Goal: Use online tool/utility: Use online tool/utility

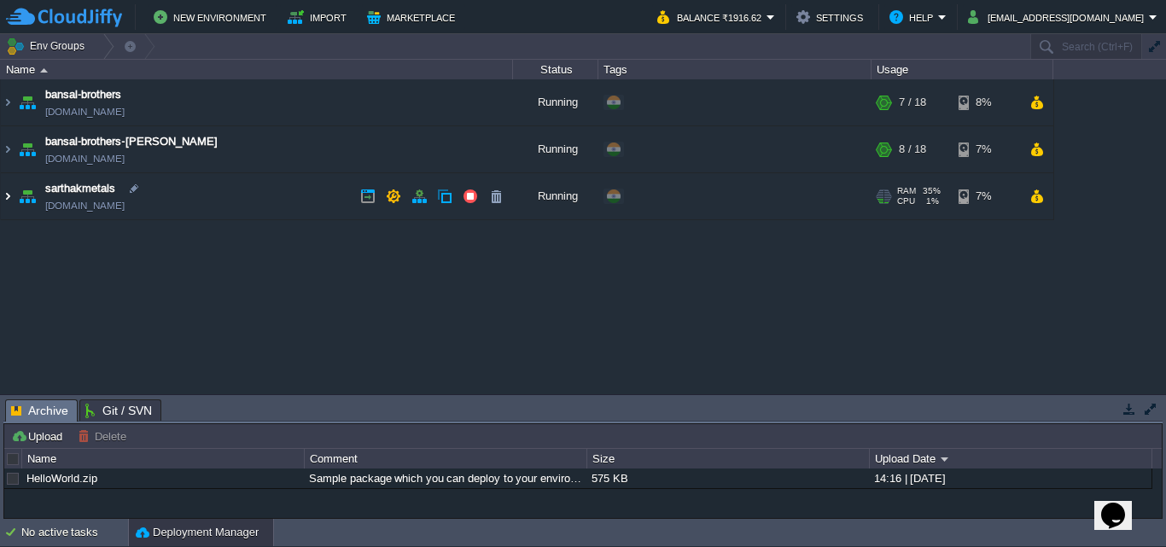
click at [6, 196] on img at bounding box center [8, 196] width 14 height 46
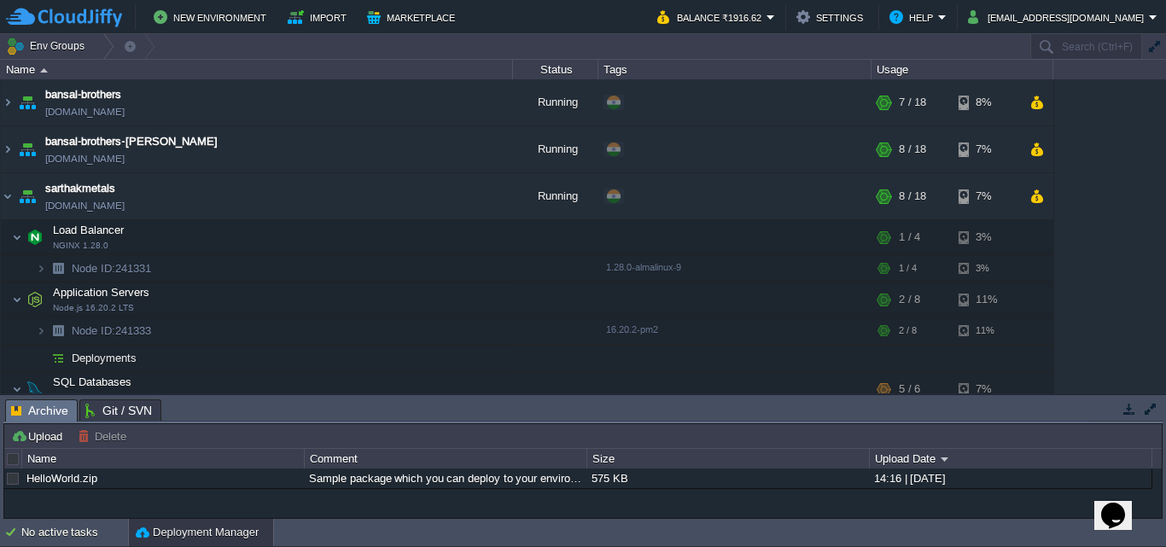
scroll to position [41, 0]
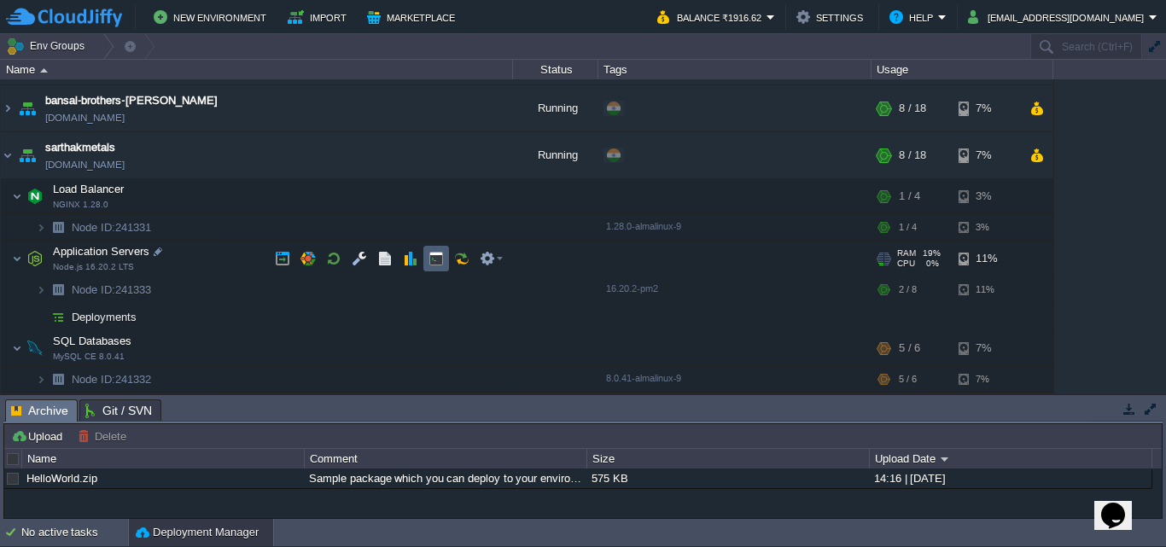
click at [441, 267] on td at bounding box center [437, 259] width 26 height 26
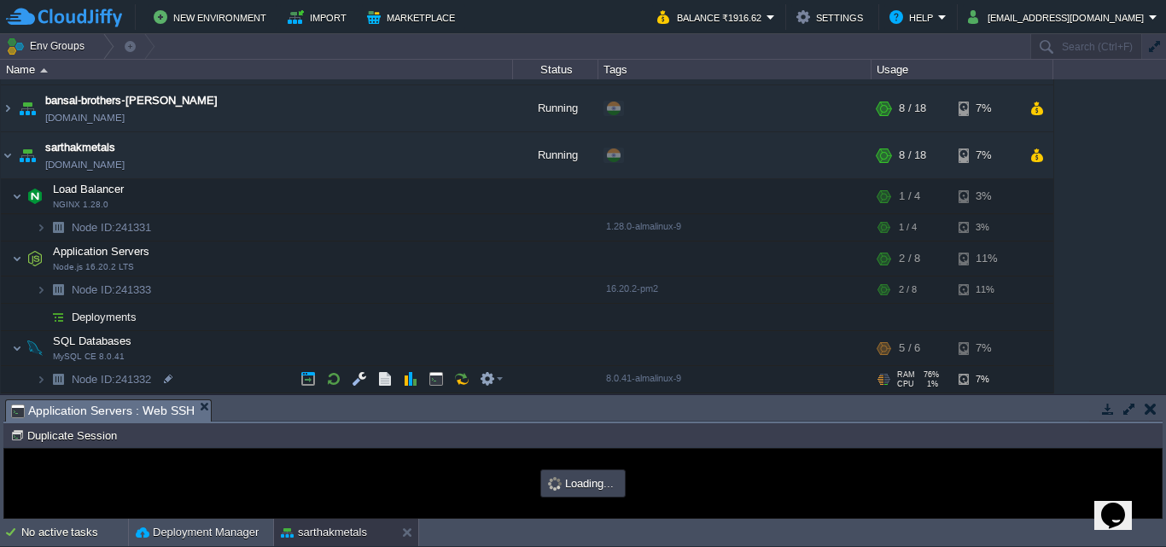
scroll to position [0, 0]
type input "#000000"
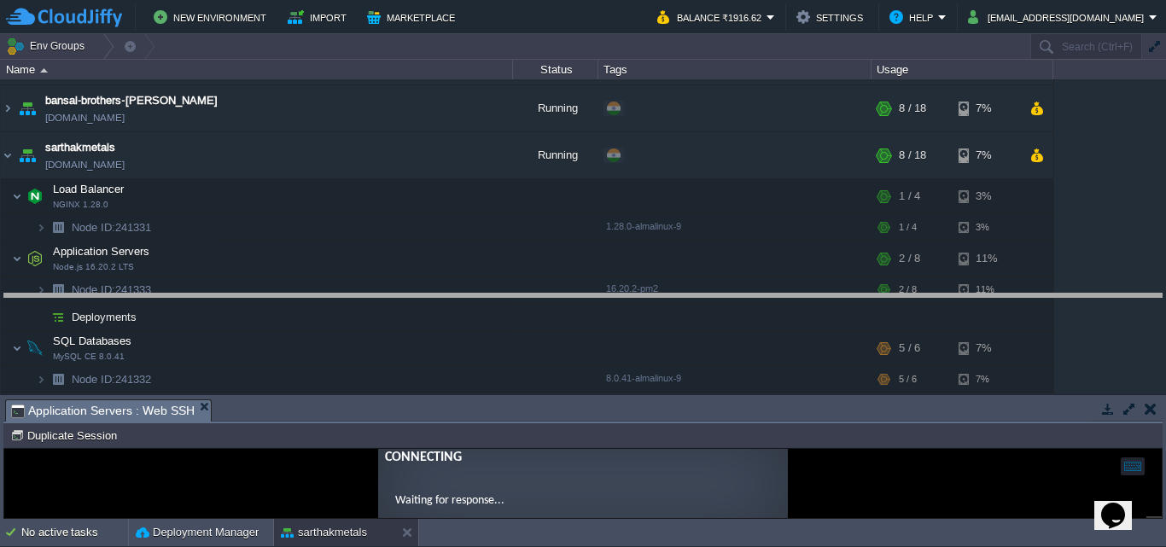
drag, startPoint x: 711, startPoint y: 399, endPoint x: 693, endPoint y: 293, distance: 107.4
click at [693, 293] on body "New Environment Import Marketplace Bonus ₹0.00 Upgrade Account Balance ₹1916.62…" at bounding box center [583, 273] width 1166 height 547
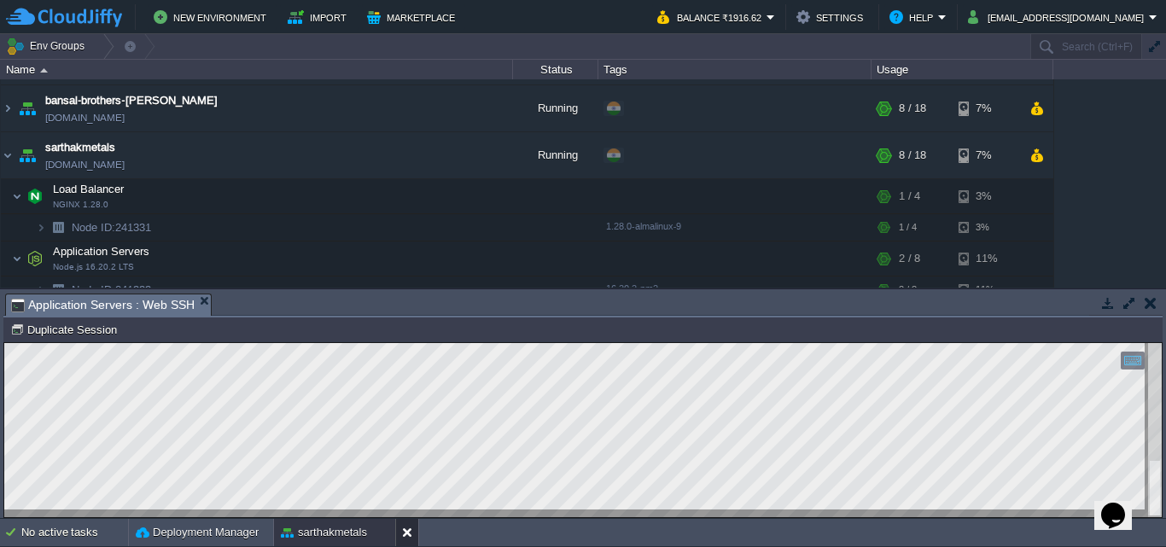
click at [405, 534] on button at bounding box center [410, 532] width 17 height 17
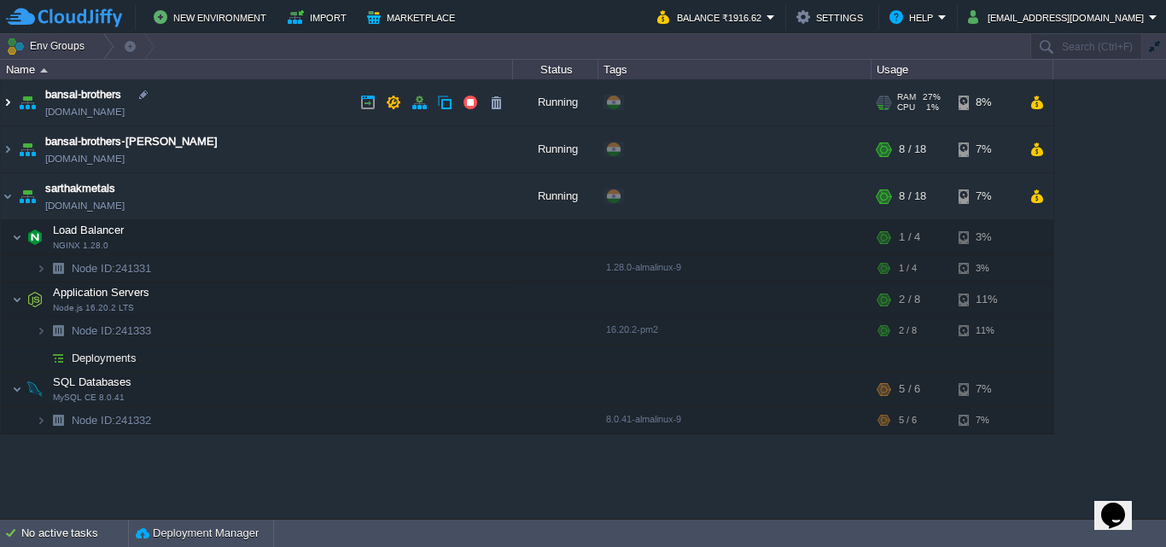
click at [9, 106] on img at bounding box center [8, 102] width 14 height 46
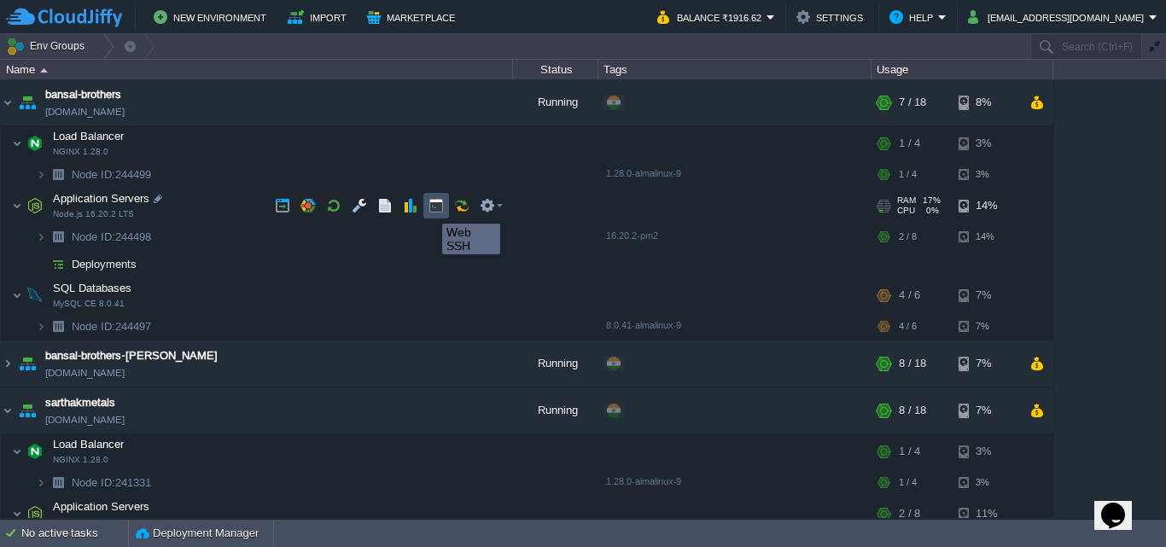
click at [430, 208] on button "button" at bounding box center [436, 205] width 15 height 15
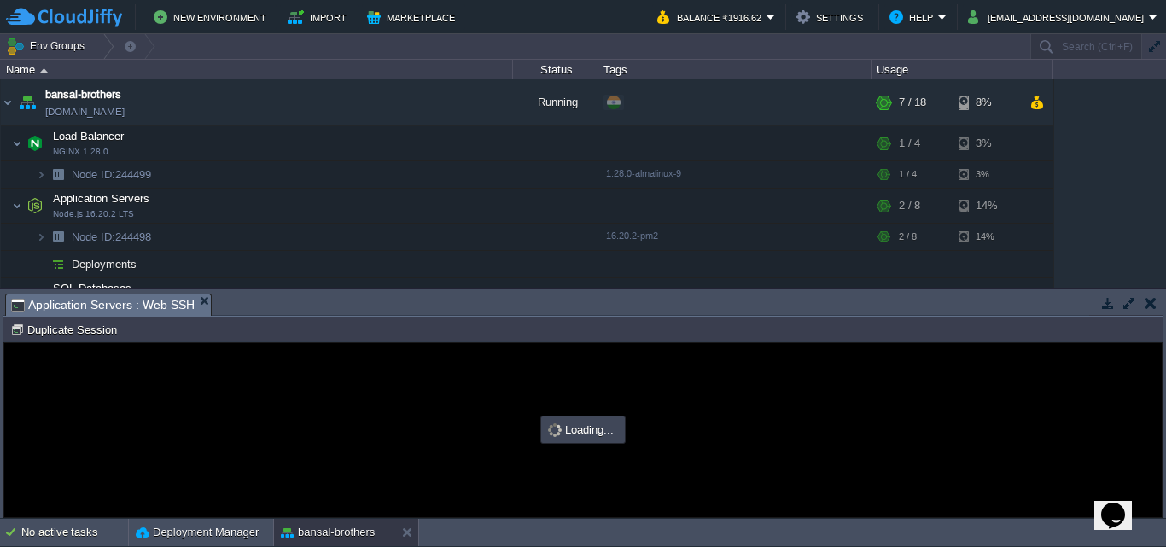
type input "#000000"
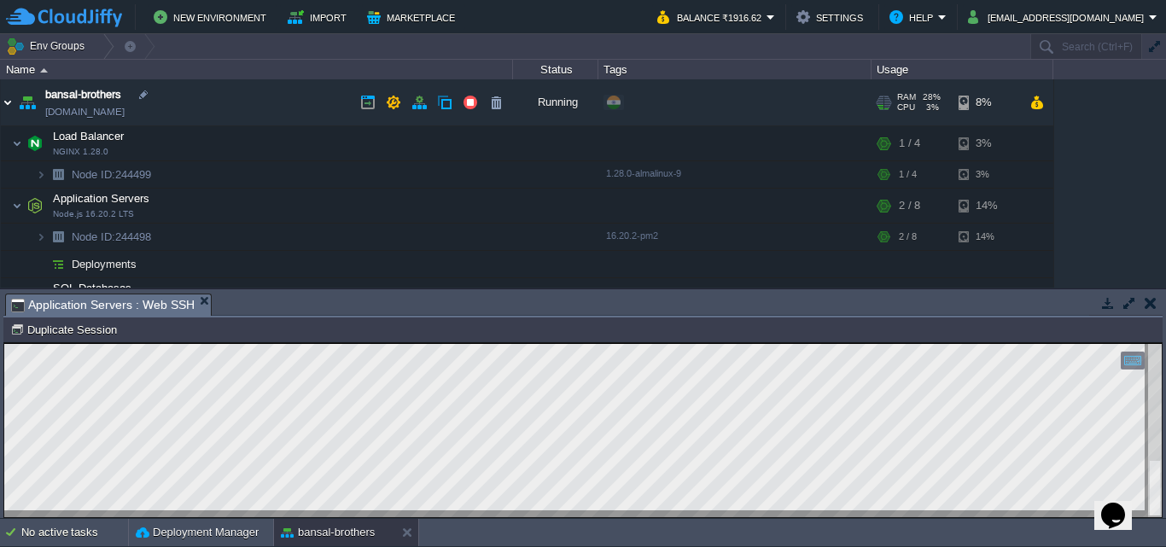
click at [10, 104] on img at bounding box center [8, 102] width 14 height 46
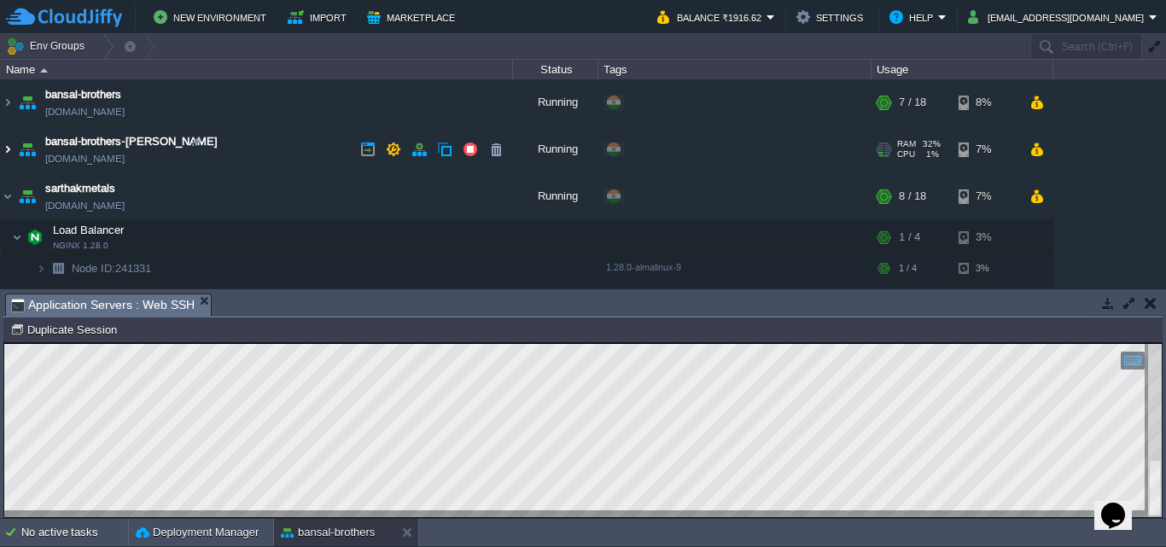
click at [9, 150] on img at bounding box center [8, 149] width 14 height 46
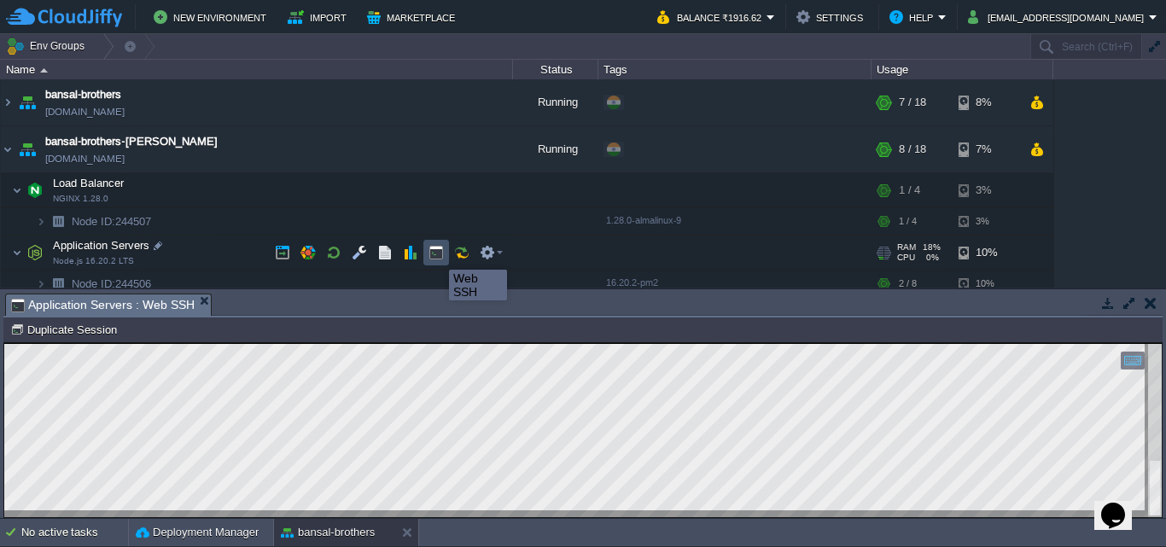
click at [436, 254] on button "button" at bounding box center [436, 252] width 15 height 15
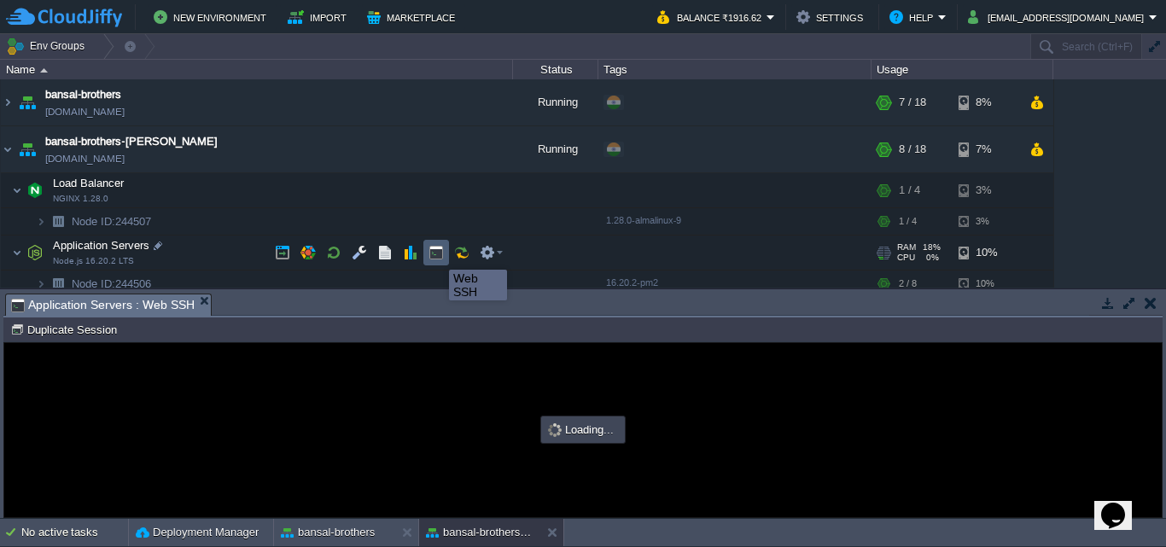
type input "#000000"
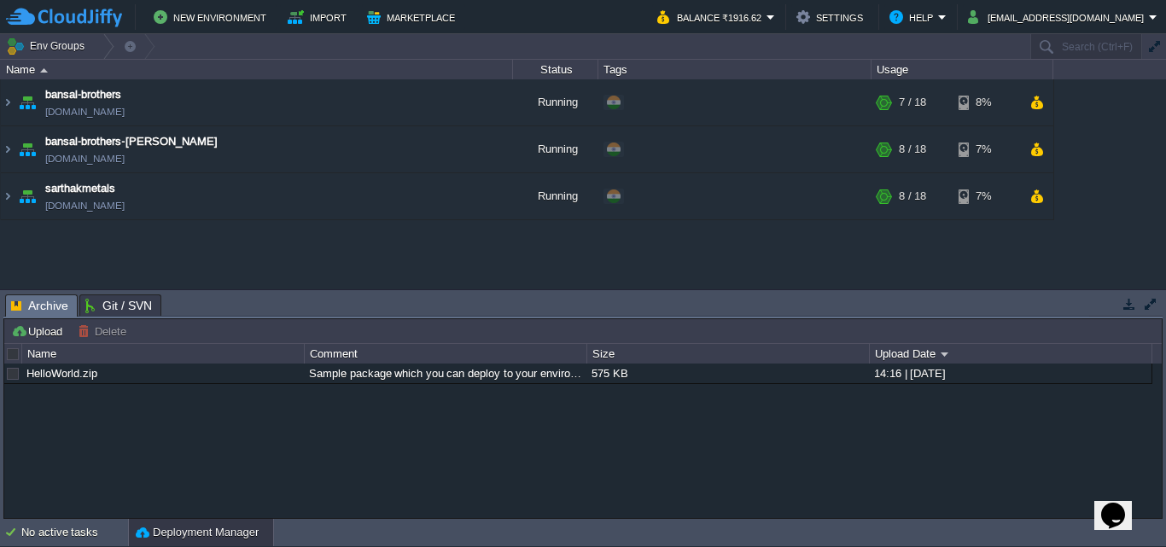
click at [939, 494] on div "HelloWorld.zip Sample package which you can deploy to your environment. Feel fr…" at bounding box center [583, 441] width 1158 height 154
click at [8, 197] on img at bounding box center [8, 196] width 14 height 46
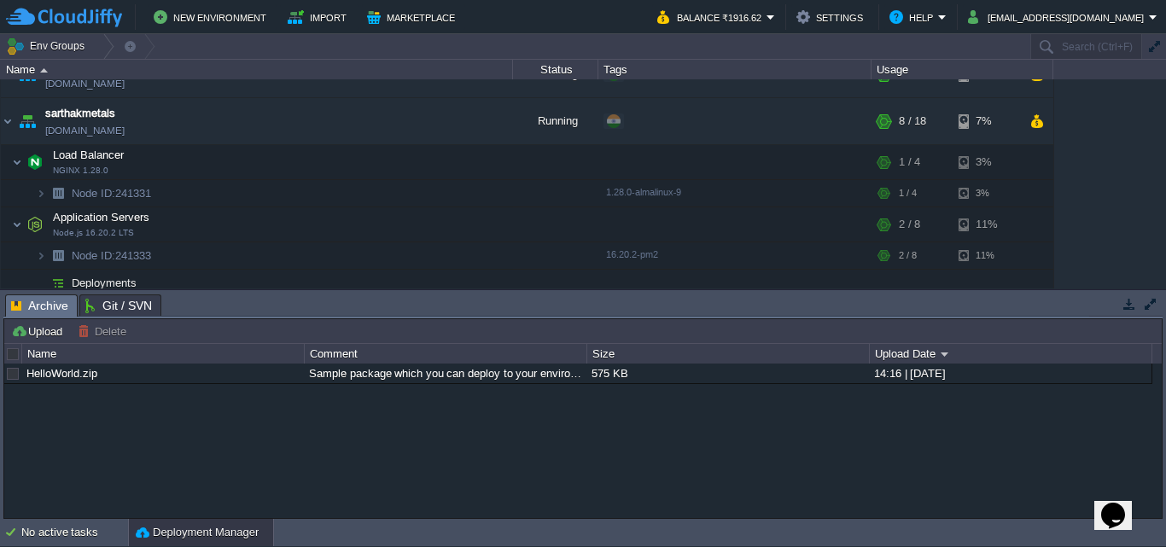
scroll to position [87, 0]
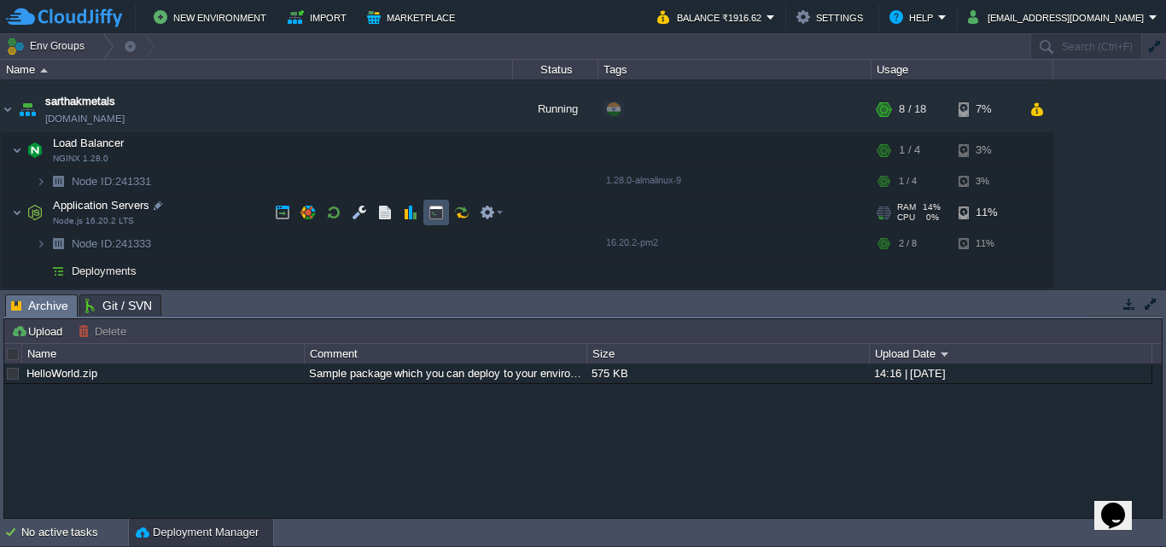
click at [441, 212] on button "button" at bounding box center [436, 212] width 15 height 15
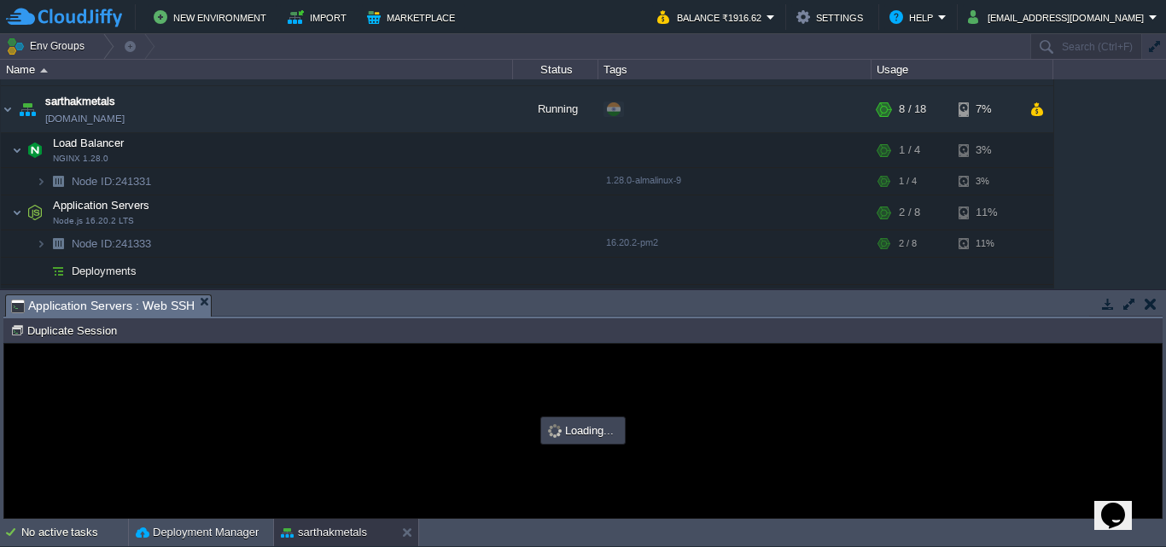
scroll to position [0, 0]
type input "#000000"
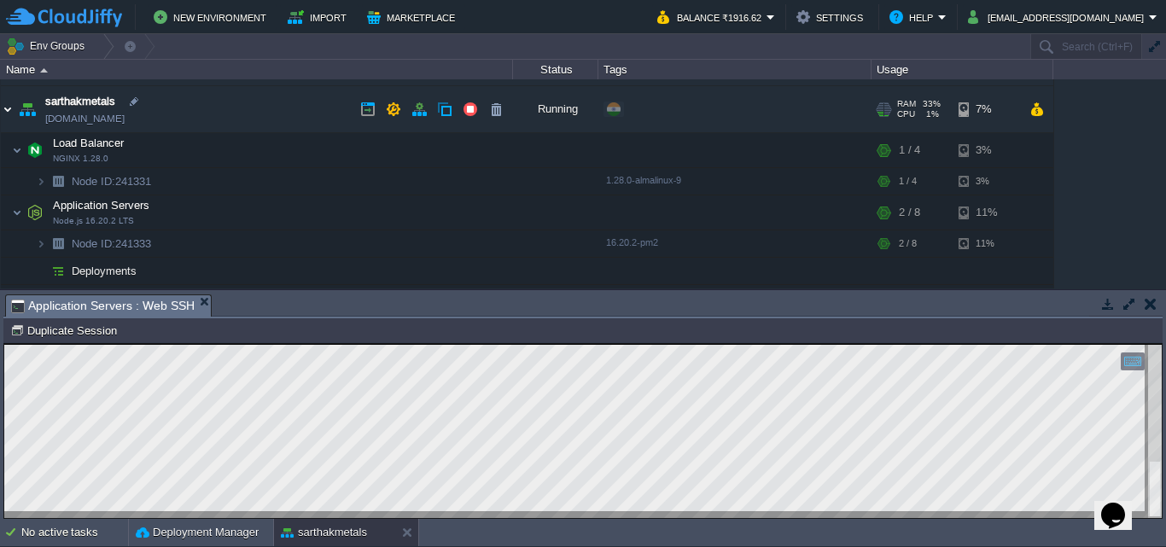
click at [6, 104] on img at bounding box center [8, 109] width 14 height 46
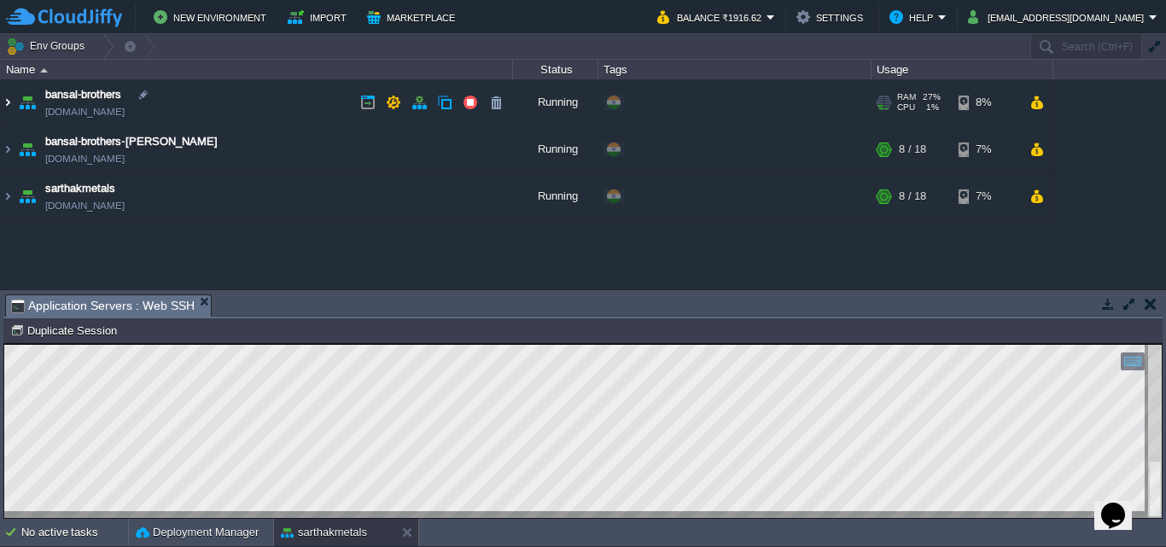
click at [8, 101] on img at bounding box center [8, 102] width 14 height 46
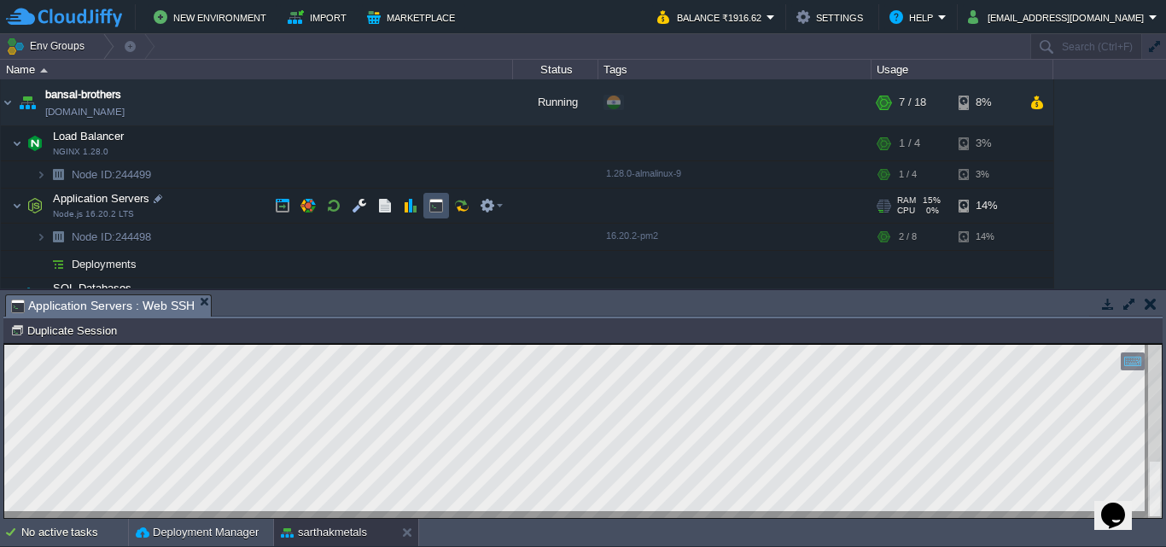
click at [432, 208] on button "button" at bounding box center [436, 205] width 15 height 15
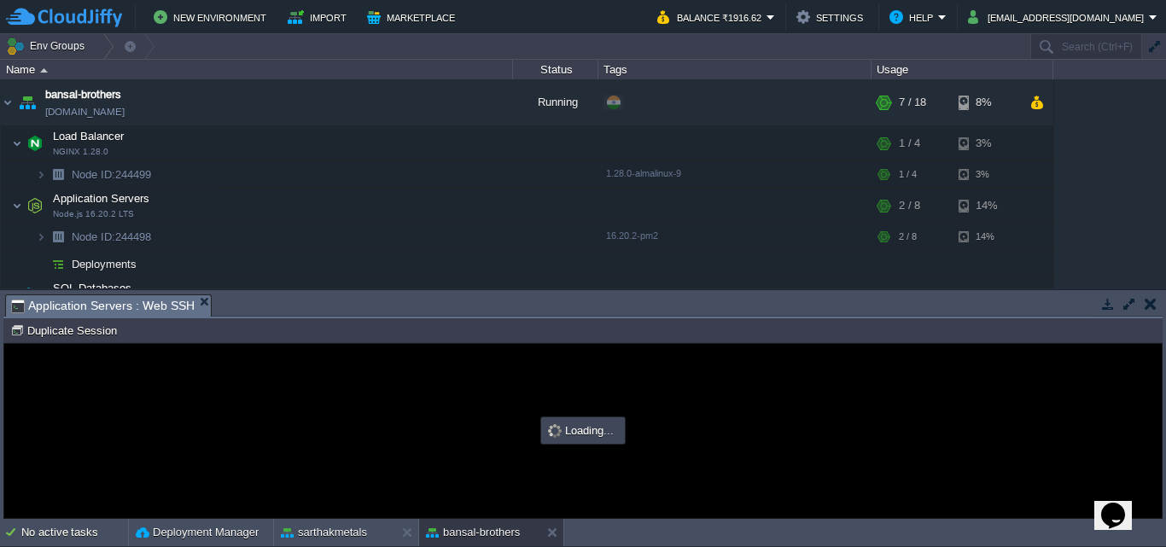
type input "#000000"
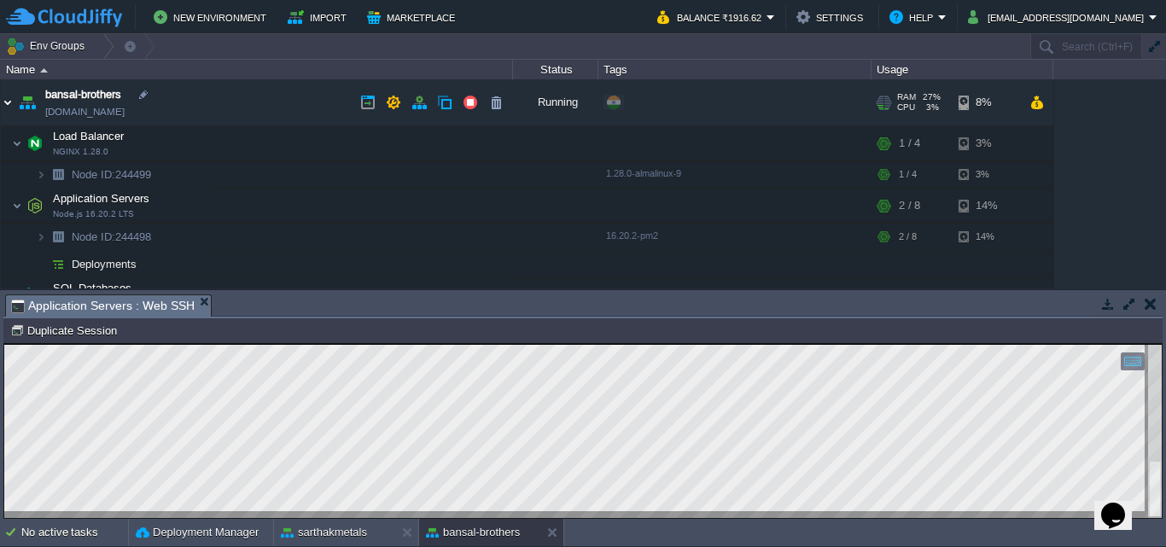
click at [9, 100] on img at bounding box center [8, 102] width 14 height 46
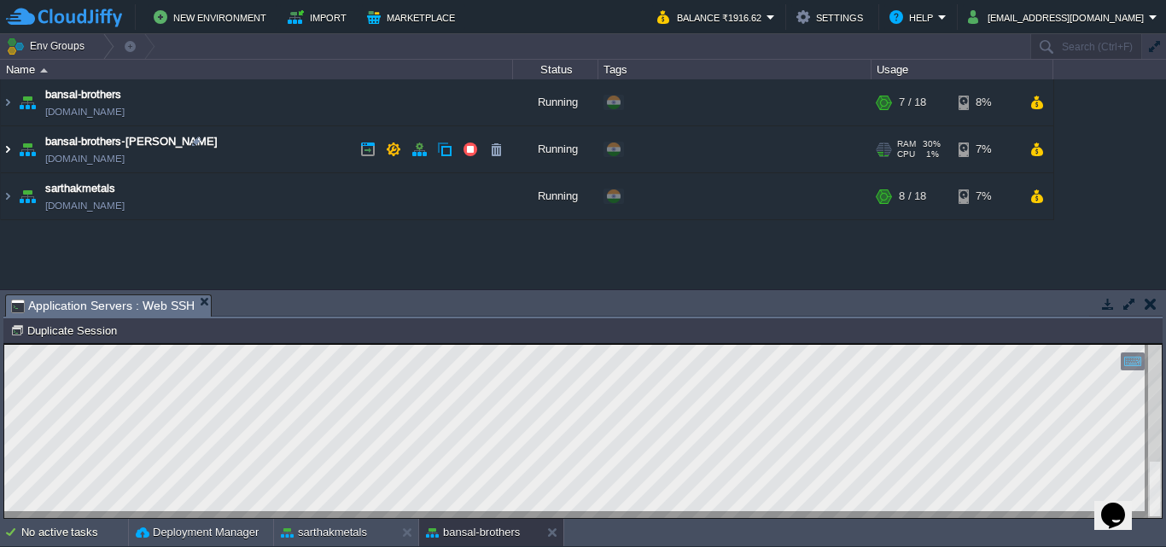
click at [3, 148] on img at bounding box center [8, 149] width 14 height 46
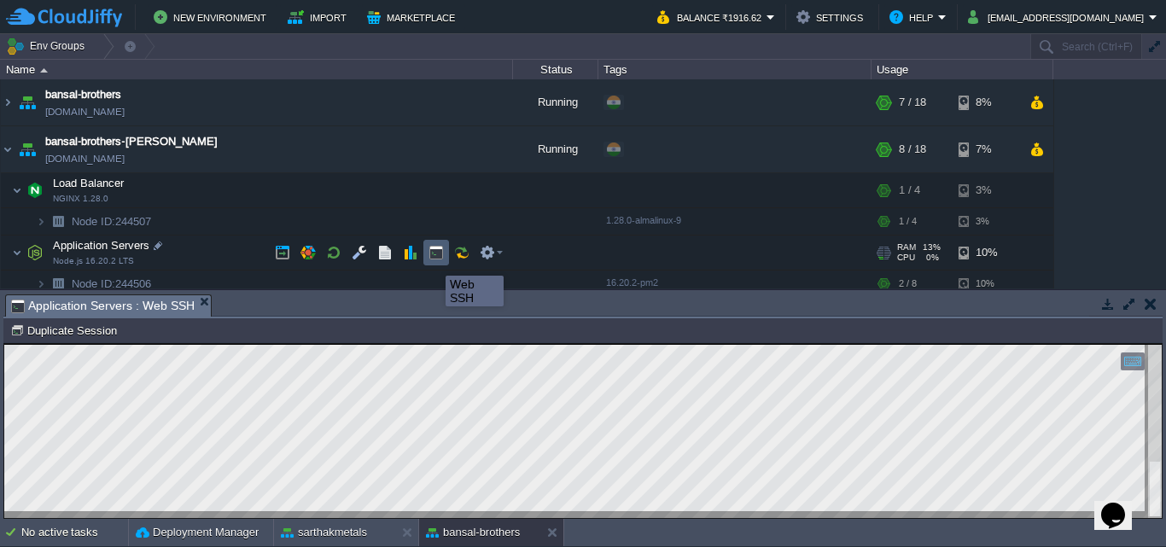
click at [433, 260] on button "button" at bounding box center [436, 252] width 15 height 15
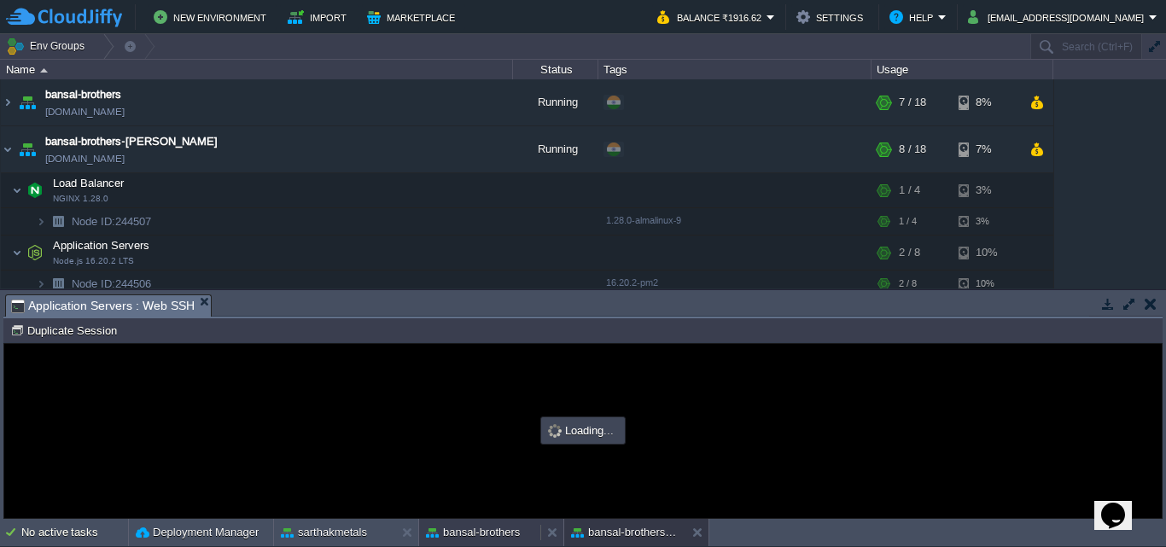
type input "#000000"
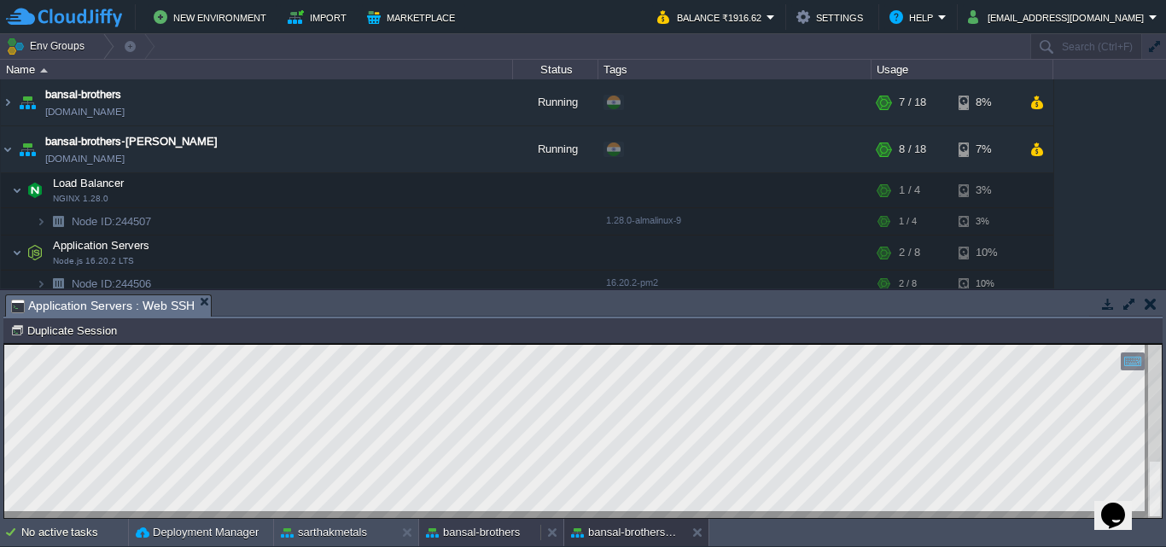
click at [471, 530] on button "bansal-brothers" at bounding box center [473, 532] width 94 height 17
click at [7, 105] on img at bounding box center [8, 102] width 14 height 46
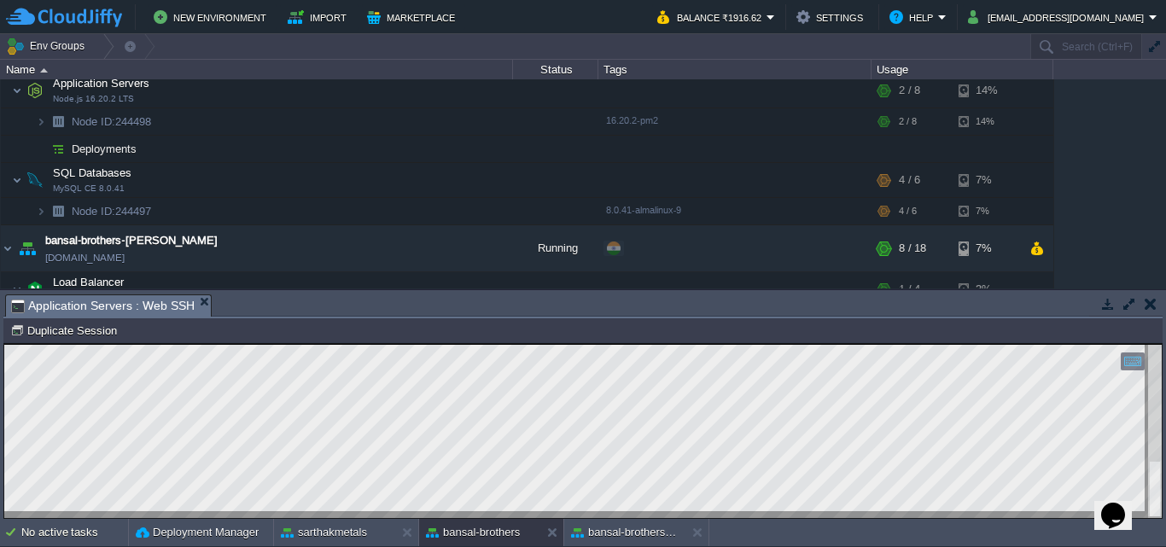
scroll to position [119, 0]
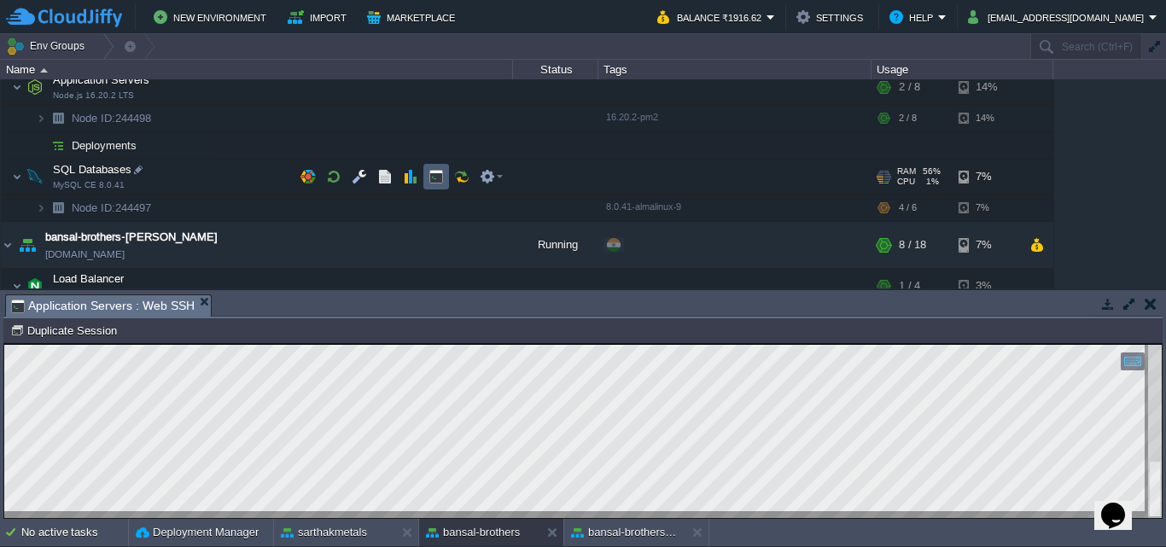
click at [444, 185] on td at bounding box center [437, 177] width 26 height 26
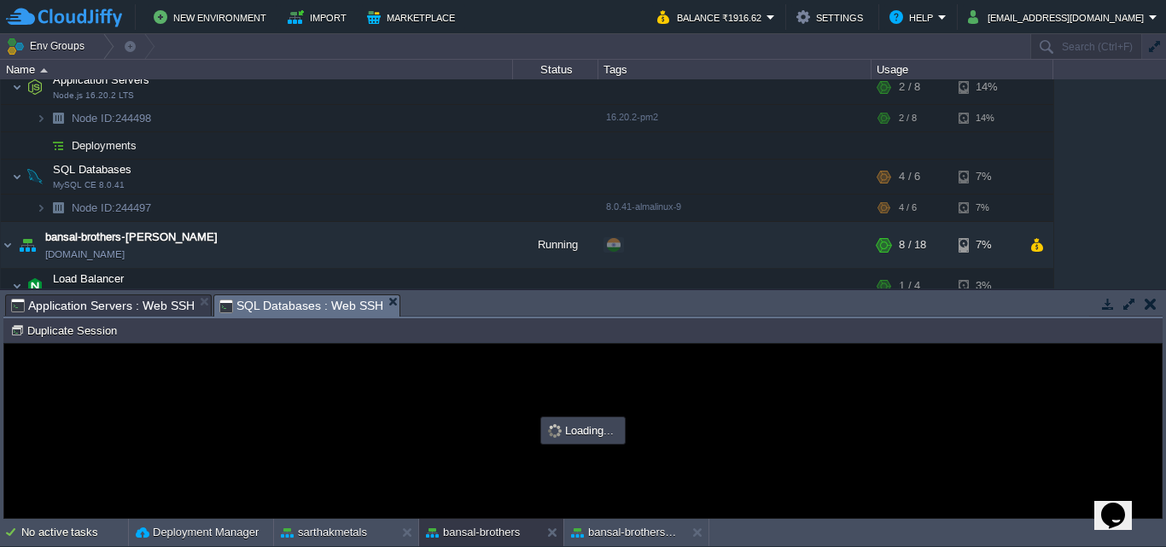
scroll to position [0, 0]
type input "#000000"
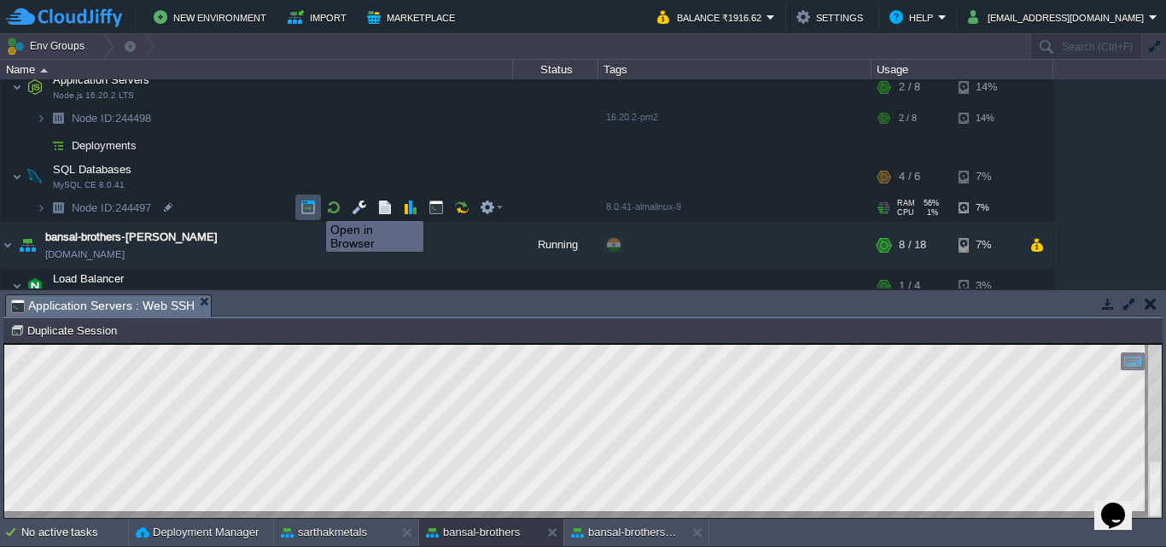
click at [313, 206] on button "button" at bounding box center [308, 207] width 15 height 15
